Goal: Task Accomplishment & Management: Use online tool/utility

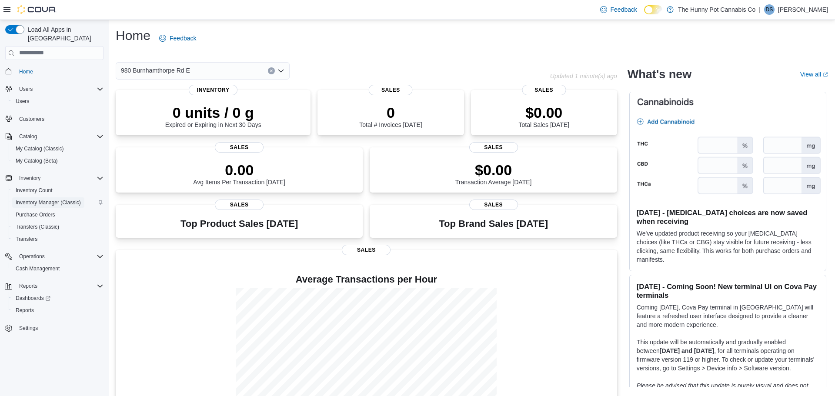
click at [55, 199] on span "Inventory Manager (Classic)" at bounding box center [48, 202] width 65 height 7
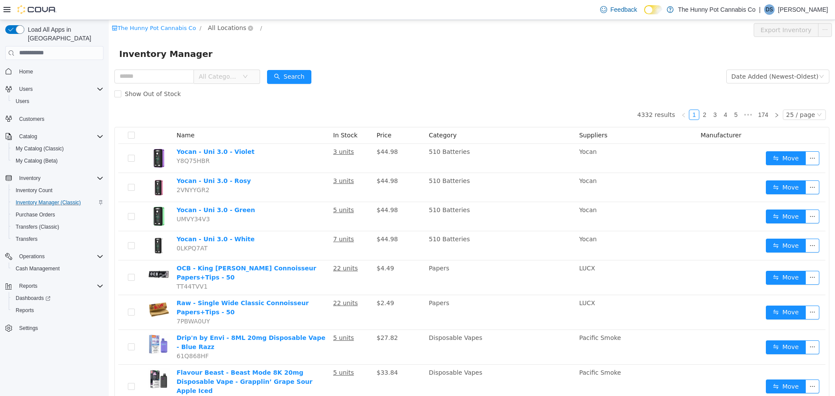
click at [233, 28] on span "All Locations" at bounding box center [227, 28] width 38 height 10
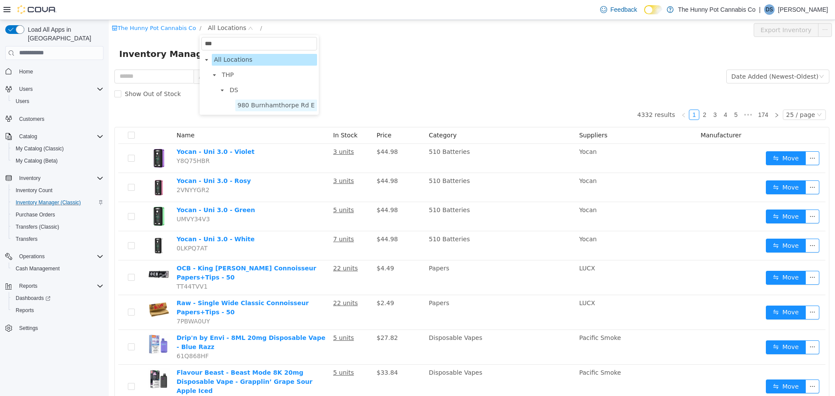
type input "***"
click at [259, 109] on span "980 Burnhamthorpe Rd E" at bounding box center [276, 105] width 82 height 12
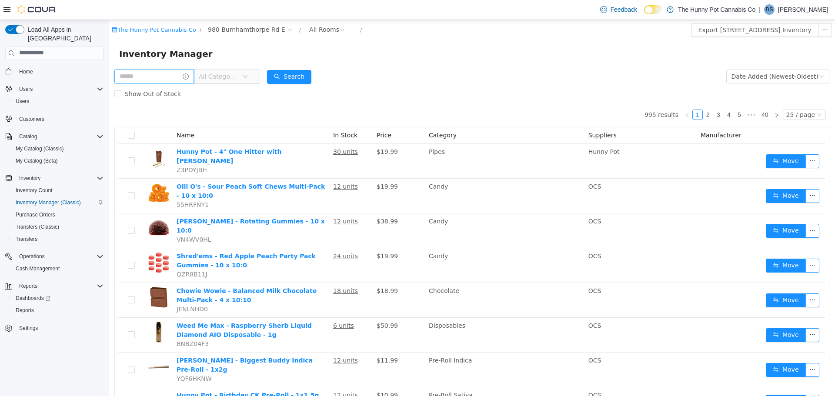
click at [132, 76] on input "text" at bounding box center [154, 76] width 80 height 14
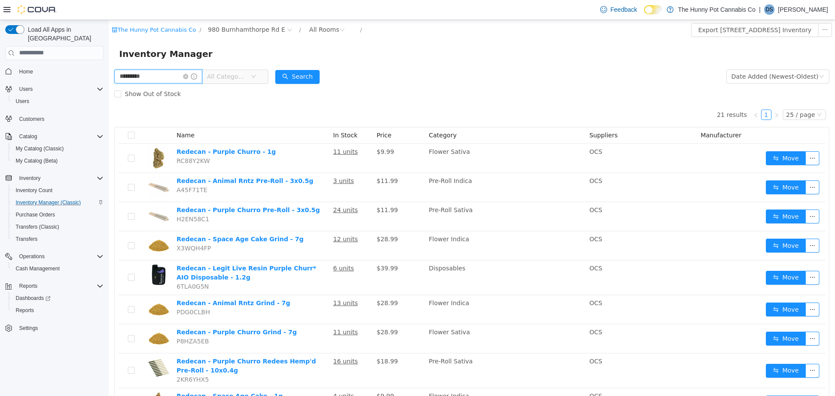
type input "*********"
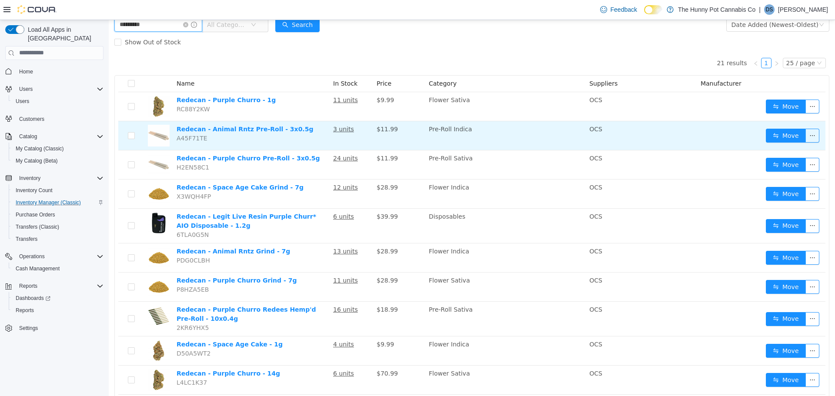
scroll to position [50, 0]
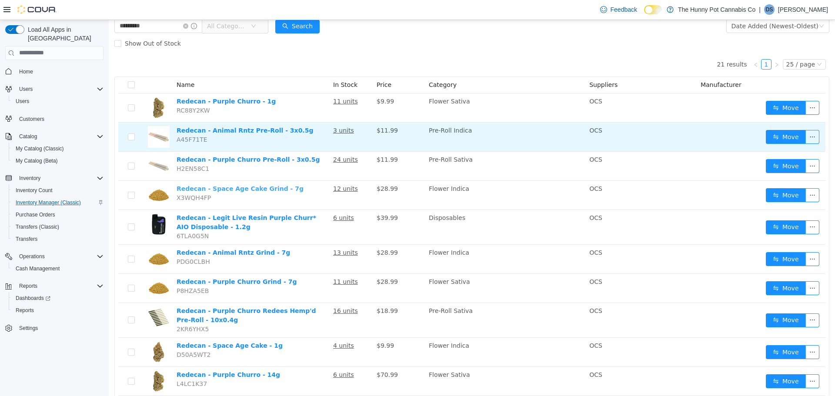
click at [238, 189] on link "Redecan - Space Age Cake Grind - 7g" at bounding box center [240, 188] width 127 height 7
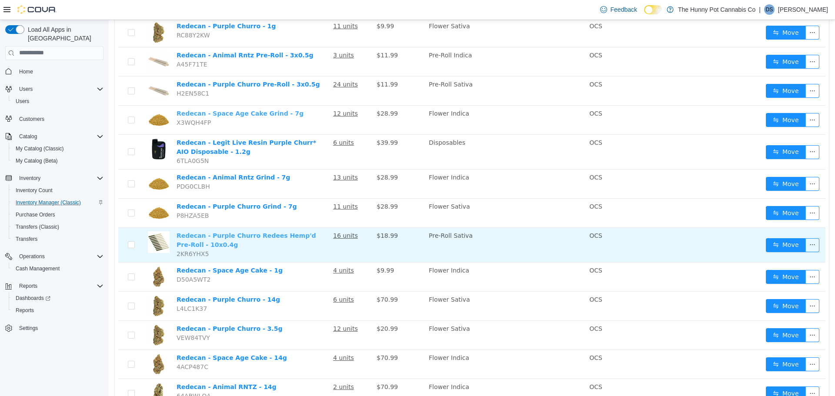
scroll to position [128, 0]
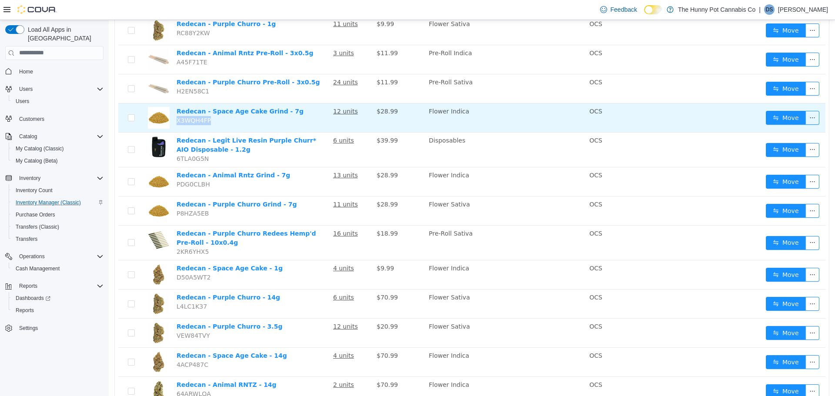
drag, startPoint x: 210, startPoint y: 121, endPoint x: 176, endPoint y: 119, distance: 33.5
click at [177, 119] on span "X3WQH4FP" at bounding box center [194, 120] width 34 height 7
copy span "X3WQH4FP"
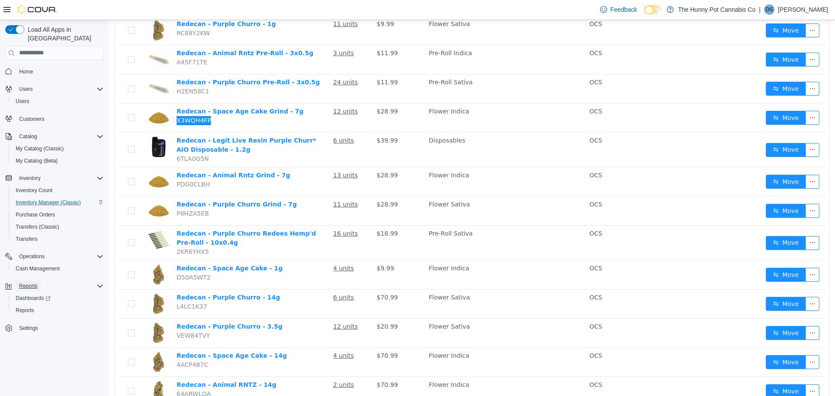
click at [29, 283] on span "Reports" at bounding box center [28, 286] width 18 height 7
click at [35, 283] on span "Reports" at bounding box center [28, 286] width 18 height 7
click at [30, 307] on span "Reports" at bounding box center [25, 310] width 18 height 7
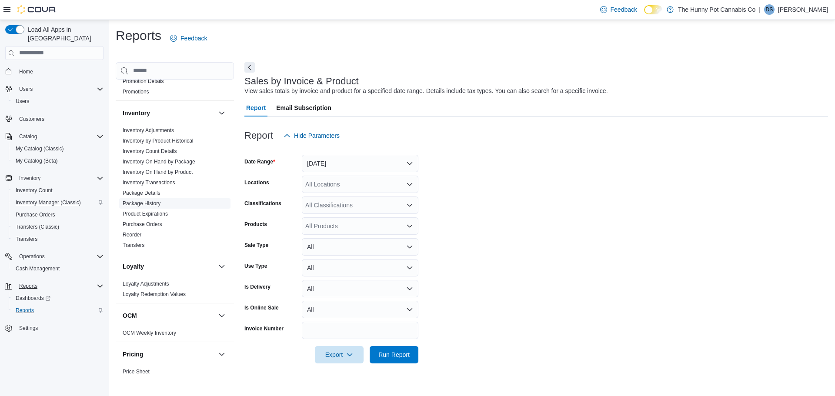
scroll to position [74, 0]
click at [166, 184] on link "Inventory Transactions" at bounding box center [149, 186] width 53 height 6
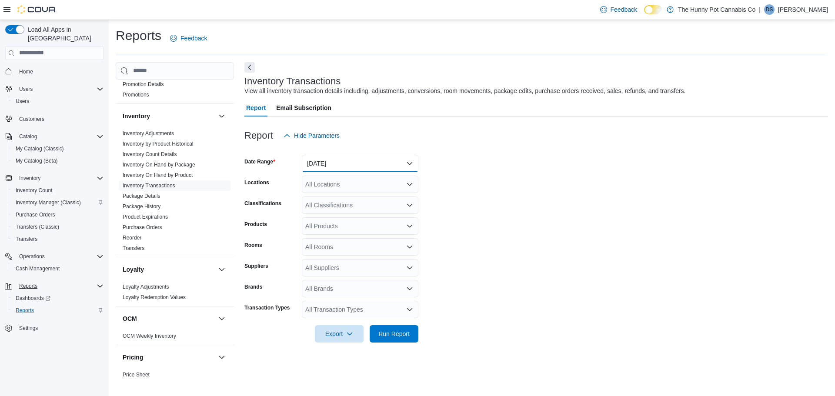
click at [320, 165] on button "Yesterday" at bounding box center [360, 163] width 117 height 17
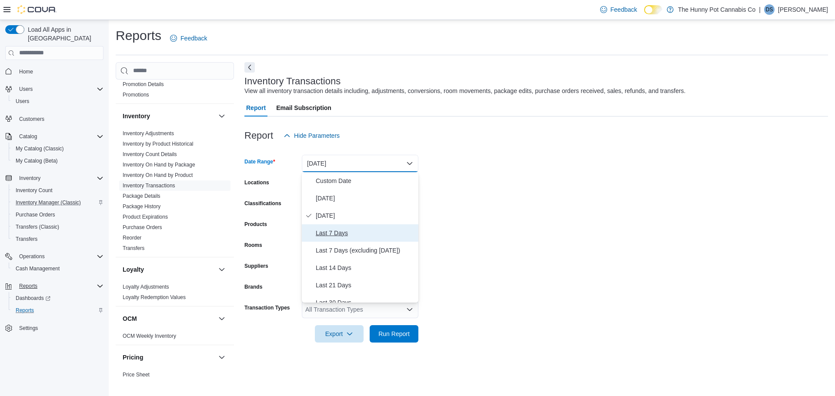
click at [340, 238] on button "Last 7 Days" at bounding box center [360, 232] width 117 height 17
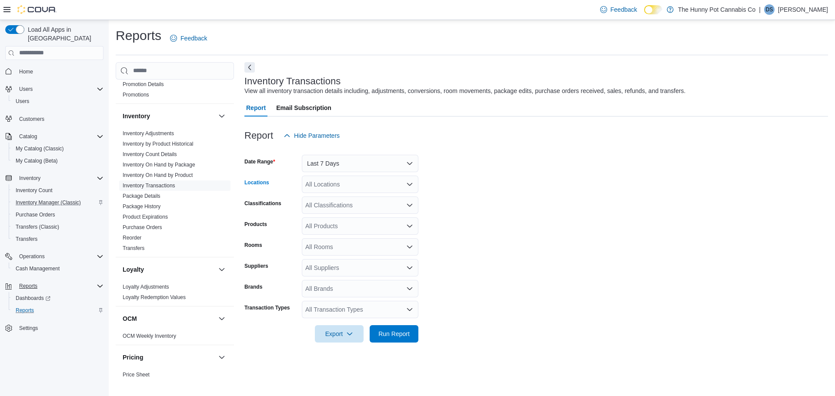
click at [329, 185] on div "All Locations" at bounding box center [360, 184] width 117 height 17
type input "***"
click at [350, 196] on span "980 Burnhamthorpe Rd E" at bounding box center [363, 199] width 69 height 9
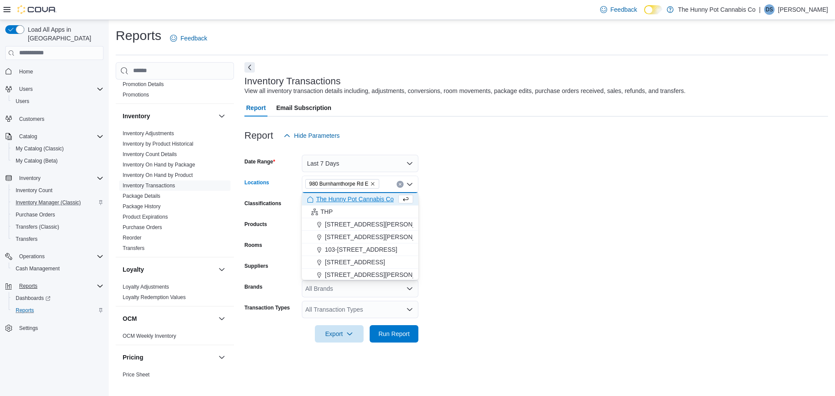
click at [528, 208] on form "Date Range Last 7 Days Locations 980 Burnhamthorpe Rd E Combo box. Selected. 98…" at bounding box center [535, 243] width 583 height 198
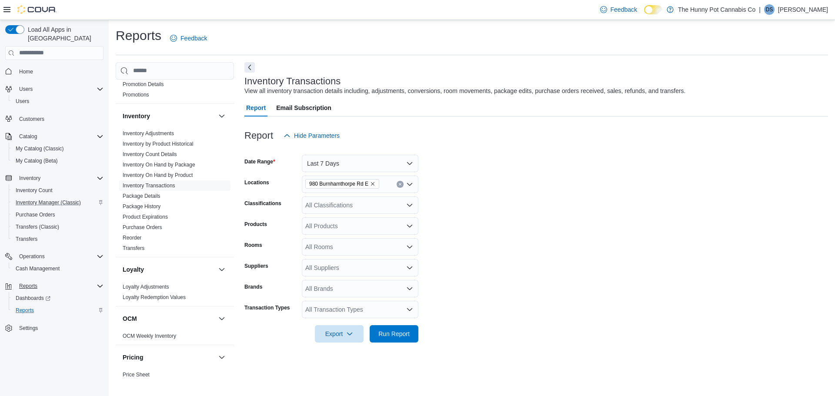
click at [360, 228] on div "All Products" at bounding box center [360, 225] width 117 height 17
paste input "********"
type input "********"
click at [363, 240] on div "Redecan - Space Age Cake Grind - 7g" at bounding box center [360, 241] width 106 height 9
click at [550, 238] on form "Date Range Last 7 Days Locations 980 Burnhamthorpe Rd E Classifications All Cla…" at bounding box center [535, 243] width 583 height 198
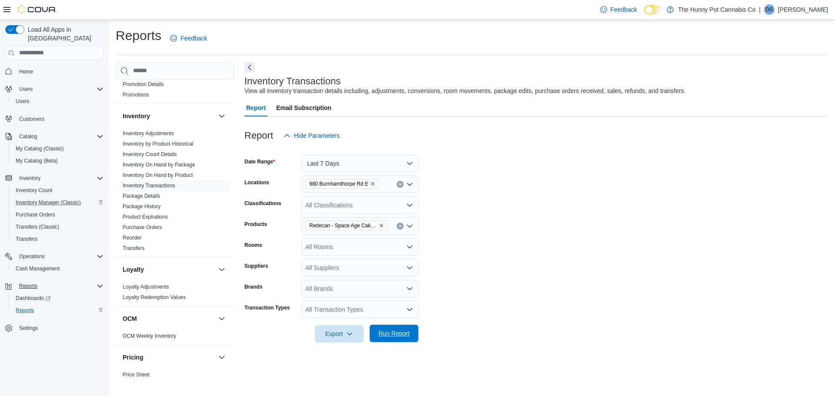
click at [413, 330] on span "Run Report" at bounding box center [394, 333] width 38 height 17
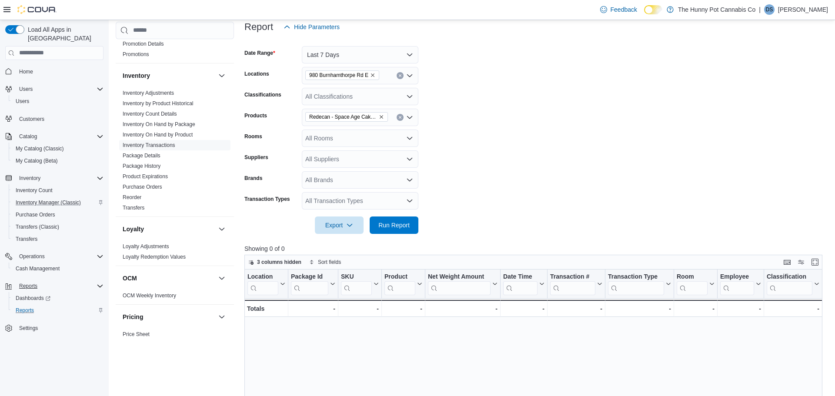
scroll to position [108, 0]
click at [404, 220] on span "Run Report" at bounding box center [394, 225] width 38 height 17
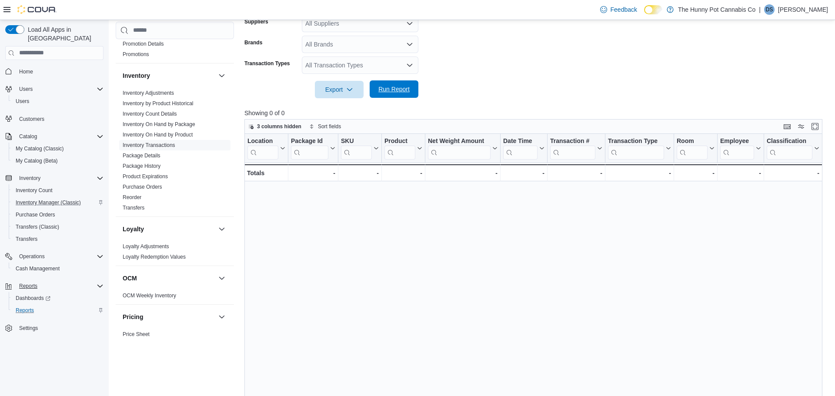
scroll to position [247, 0]
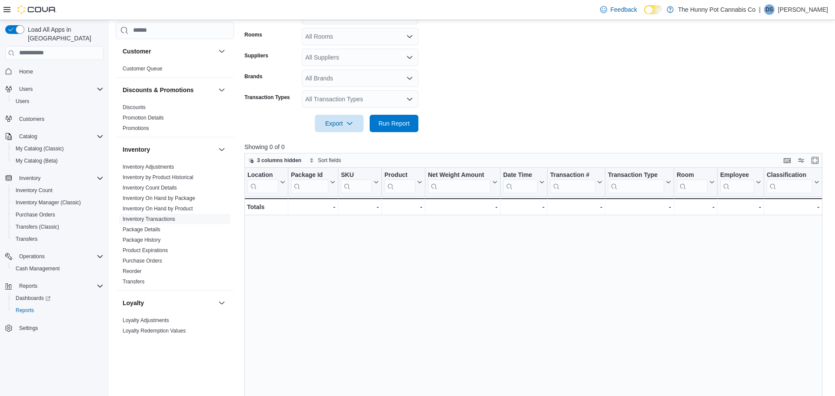
scroll to position [211, 0]
click at [407, 123] on span "Run Report" at bounding box center [393, 122] width 31 height 9
click at [29, 325] on span "Settings" at bounding box center [28, 328] width 19 height 7
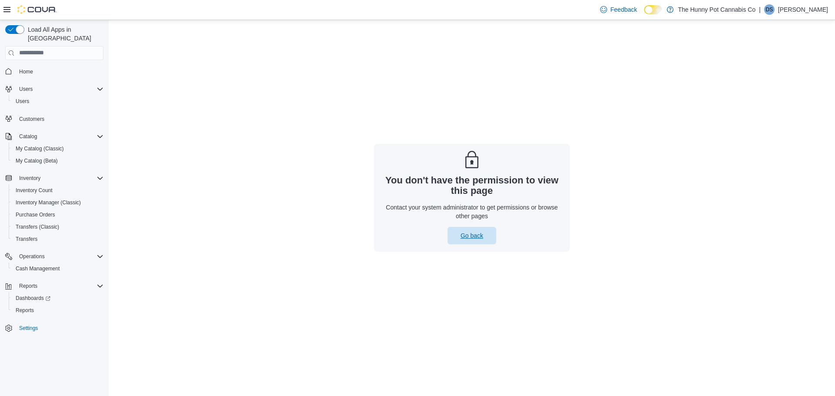
click at [482, 240] on span "Go back" at bounding box center [471, 235] width 23 height 9
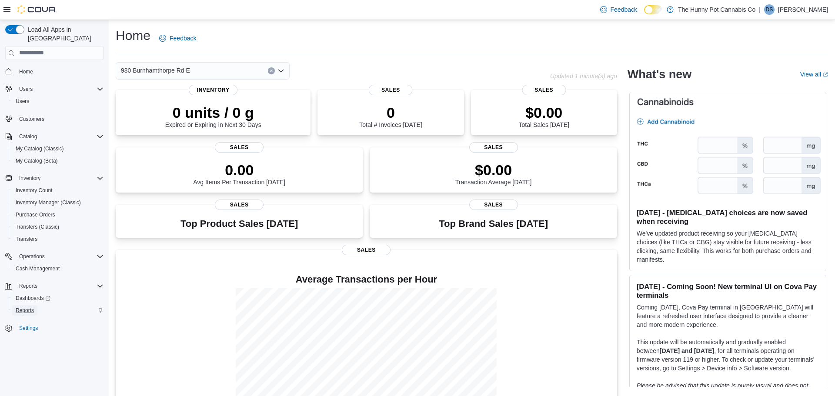
click at [21, 307] on span "Reports" at bounding box center [25, 310] width 18 height 7
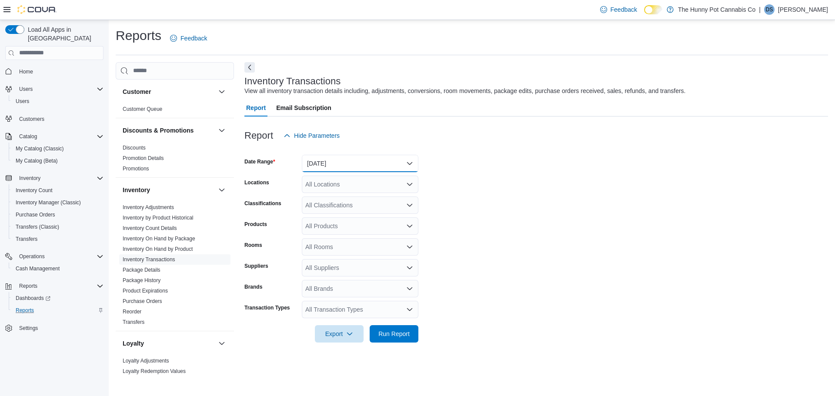
click at [345, 167] on button "Yesterday" at bounding box center [360, 163] width 117 height 17
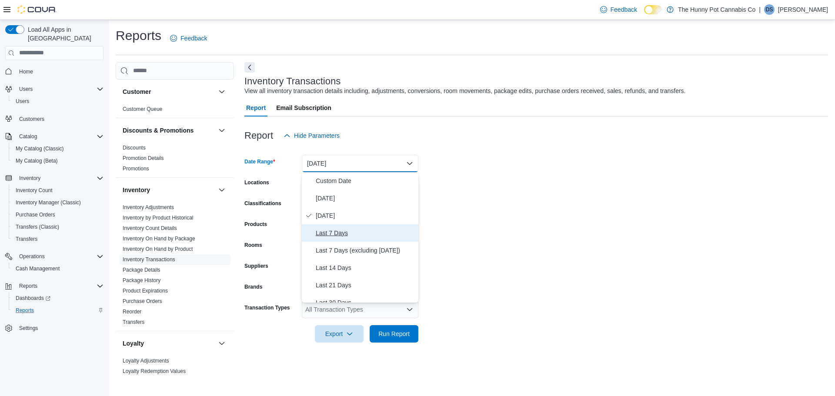
click at [347, 232] on span "Last 7 Days" at bounding box center [365, 233] width 99 height 10
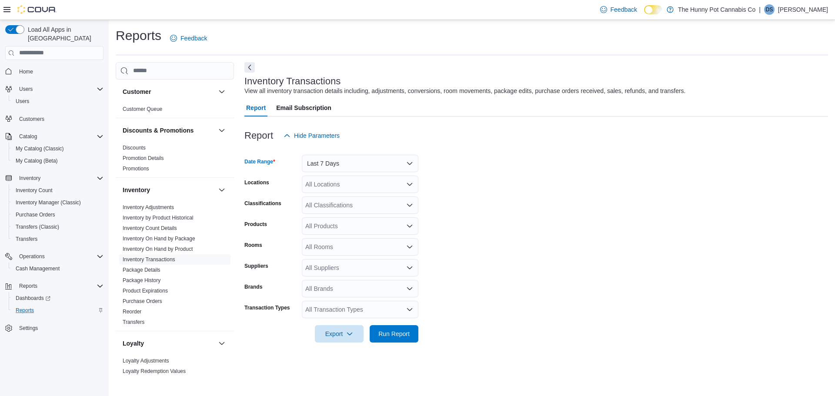
click at [334, 180] on div "All Locations" at bounding box center [360, 184] width 117 height 17
type input "***"
click at [349, 197] on span "980 Burnhamthorpe Rd E" at bounding box center [363, 199] width 69 height 9
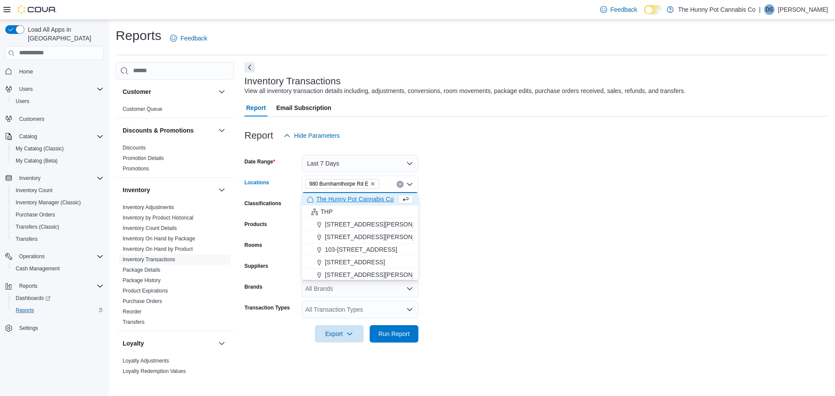
click at [495, 217] on form "Date Range Last 7 Days Locations 980 Burnhamthorpe Rd E Combo box. Selected. 98…" at bounding box center [535, 243] width 583 height 198
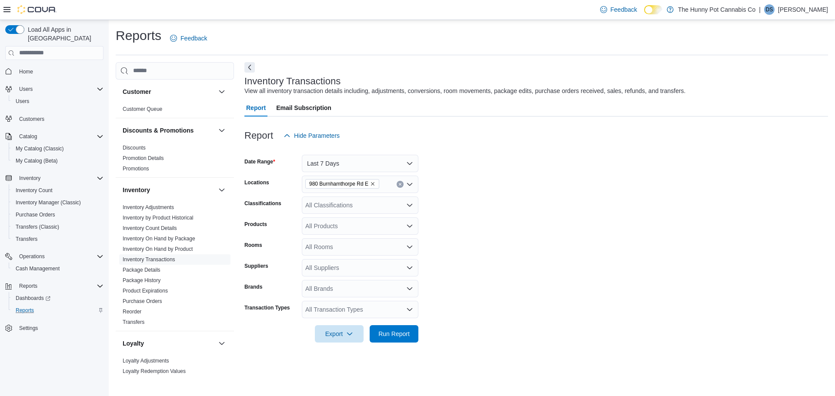
click at [330, 227] on div "All Products" at bounding box center [360, 225] width 117 height 17
paste input "********"
type input "********"
click at [334, 237] on div "Redecan - Space Age Cake Grind - 7g" at bounding box center [360, 241] width 106 height 9
click at [399, 331] on span "Run Report" at bounding box center [393, 333] width 31 height 9
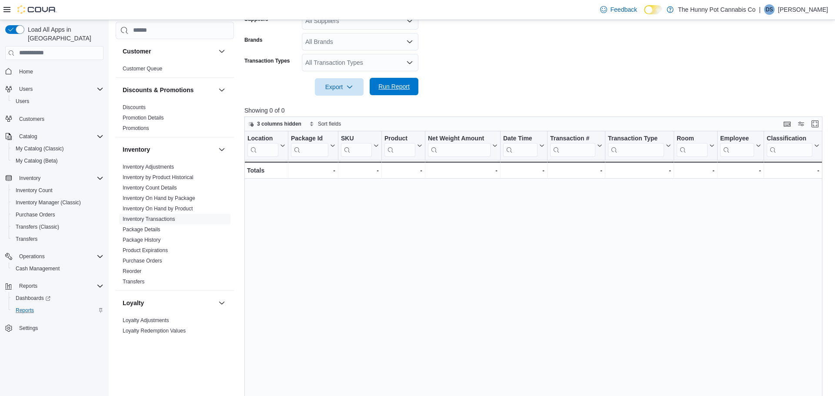
scroll to position [247, 0]
click at [27, 325] on span "Settings" at bounding box center [28, 328] width 19 height 7
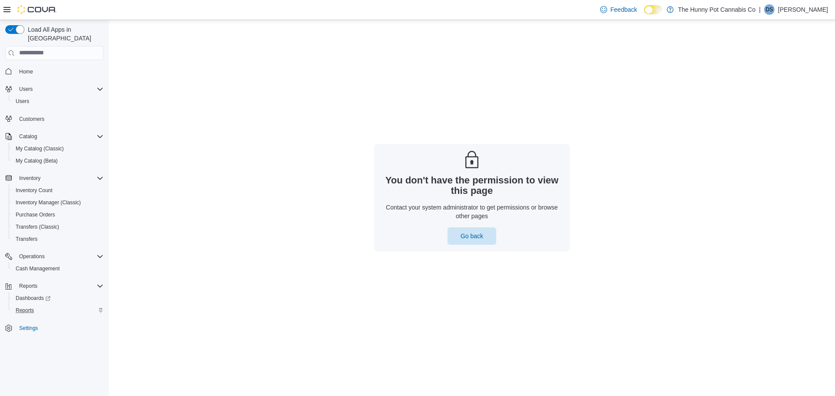
click at [807, 7] on p "[PERSON_NAME]" at bounding box center [803, 9] width 50 height 10
click at [777, 88] on span "Sign Out" at bounding box center [771, 84] width 23 height 9
